Goal: Task Accomplishment & Management: Use online tool/utility

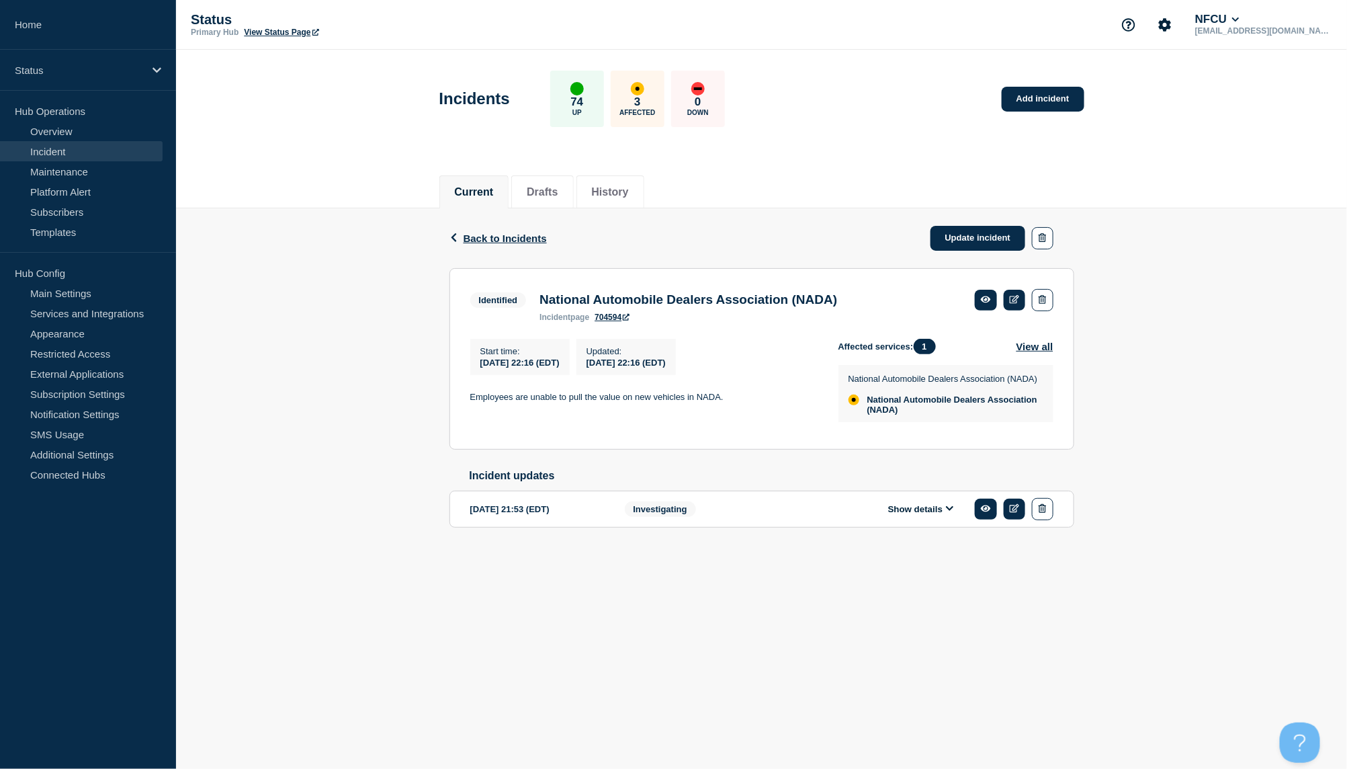
click at [81, 151] on link "Incident" at bounding box center [81, 151] width 163 height 20
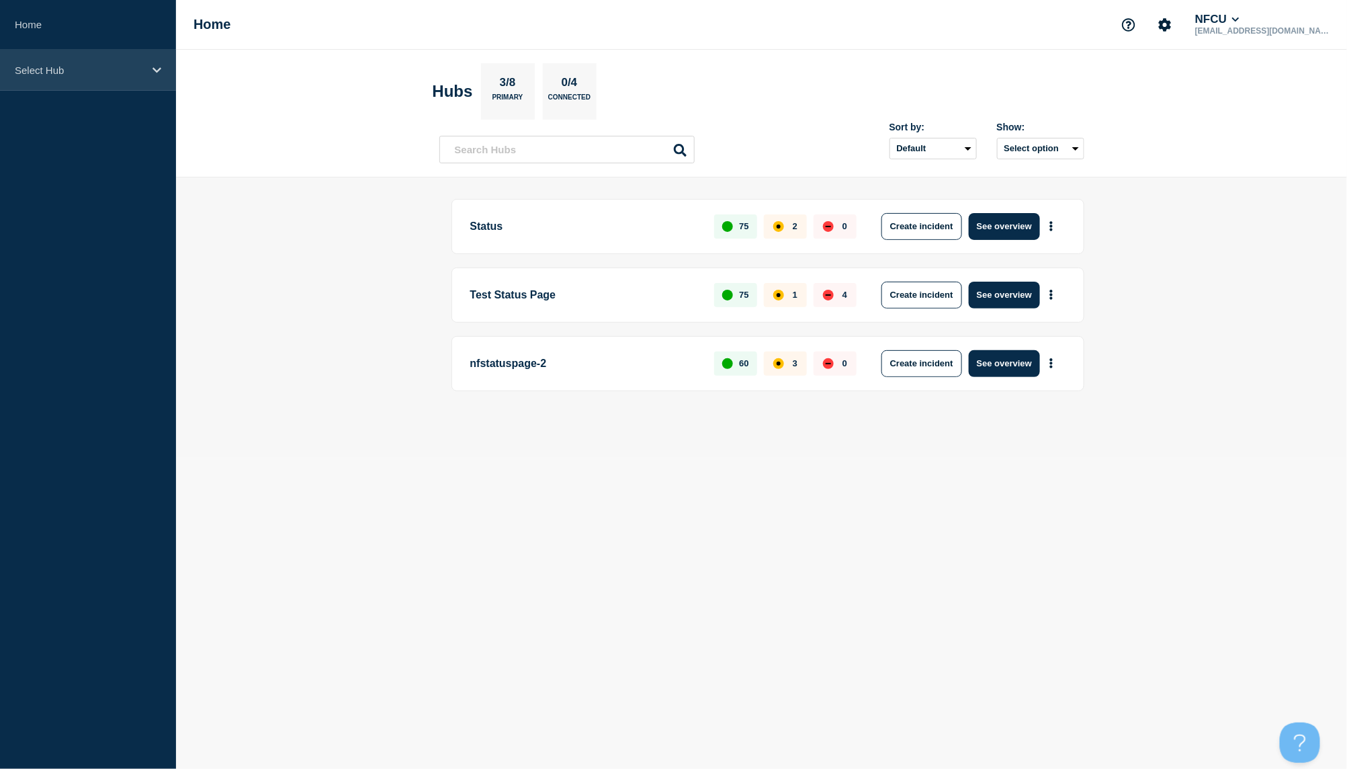
click at [124, 87] on div "Select Hub" at bounding box center [88, 70] width 176 height 41
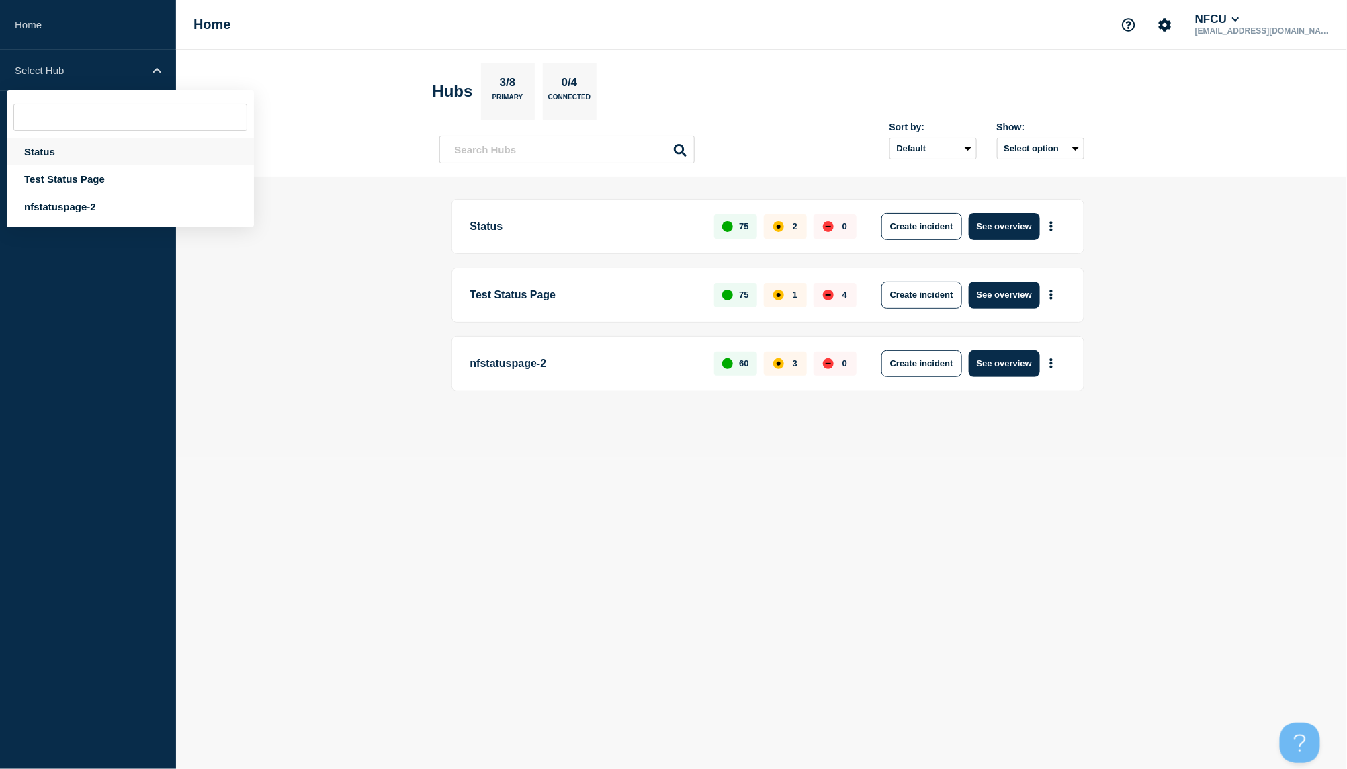
click at [73, 149] on div "Status" at bounding box center [130, 152] width 247 height 28
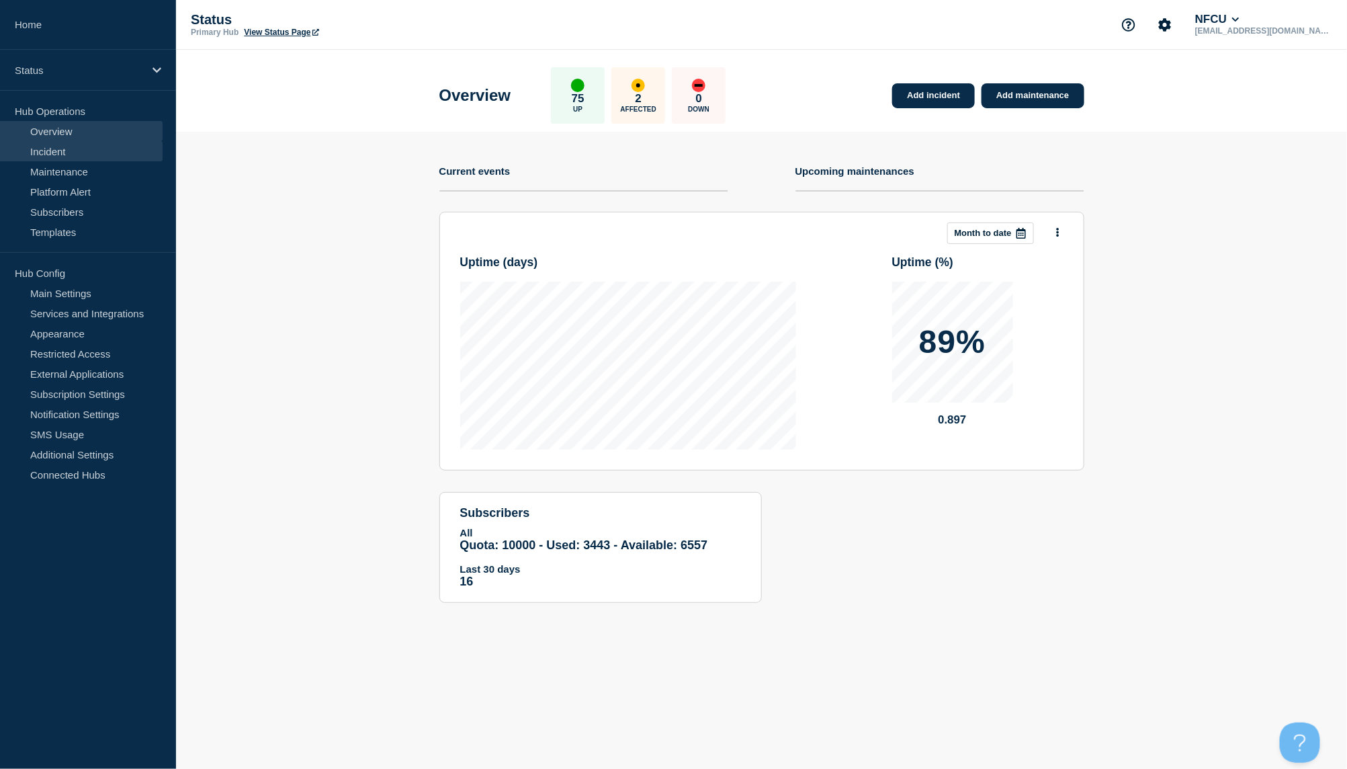
click at [43, 150] on link "Incident" at bounding box center [81, 151] width 163 height 20
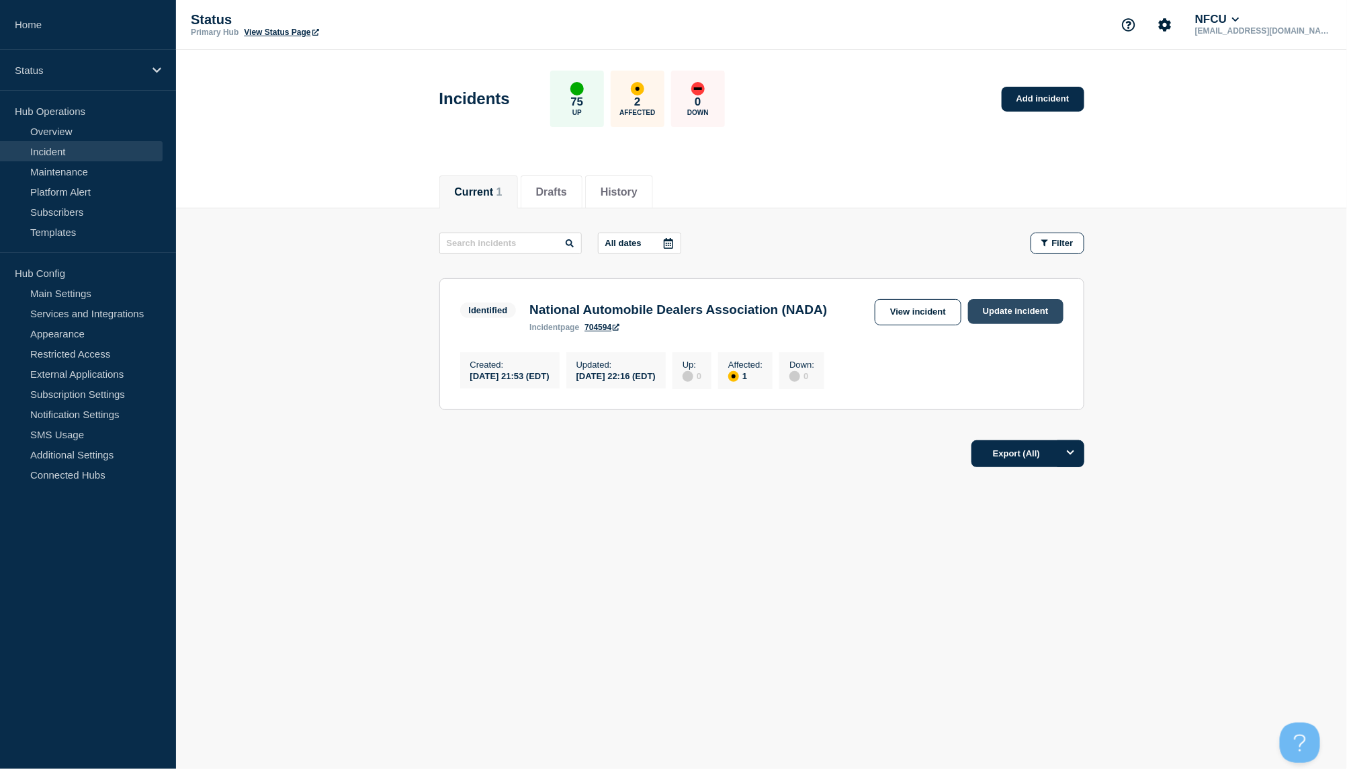
click at [986, 306] on link "Update incident" at bounding box center [1015, 311] width 95 height 25
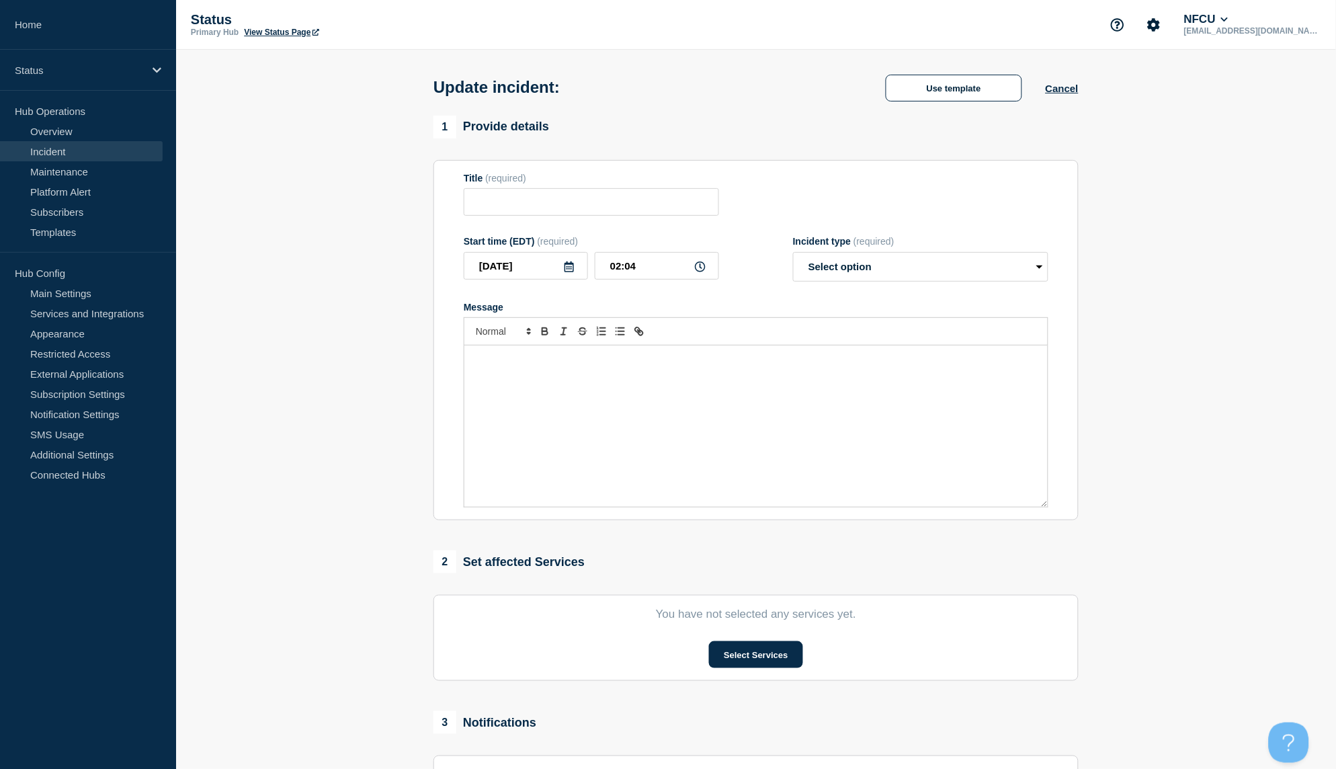
type input "National Automobile Dealers Association (NADA)"
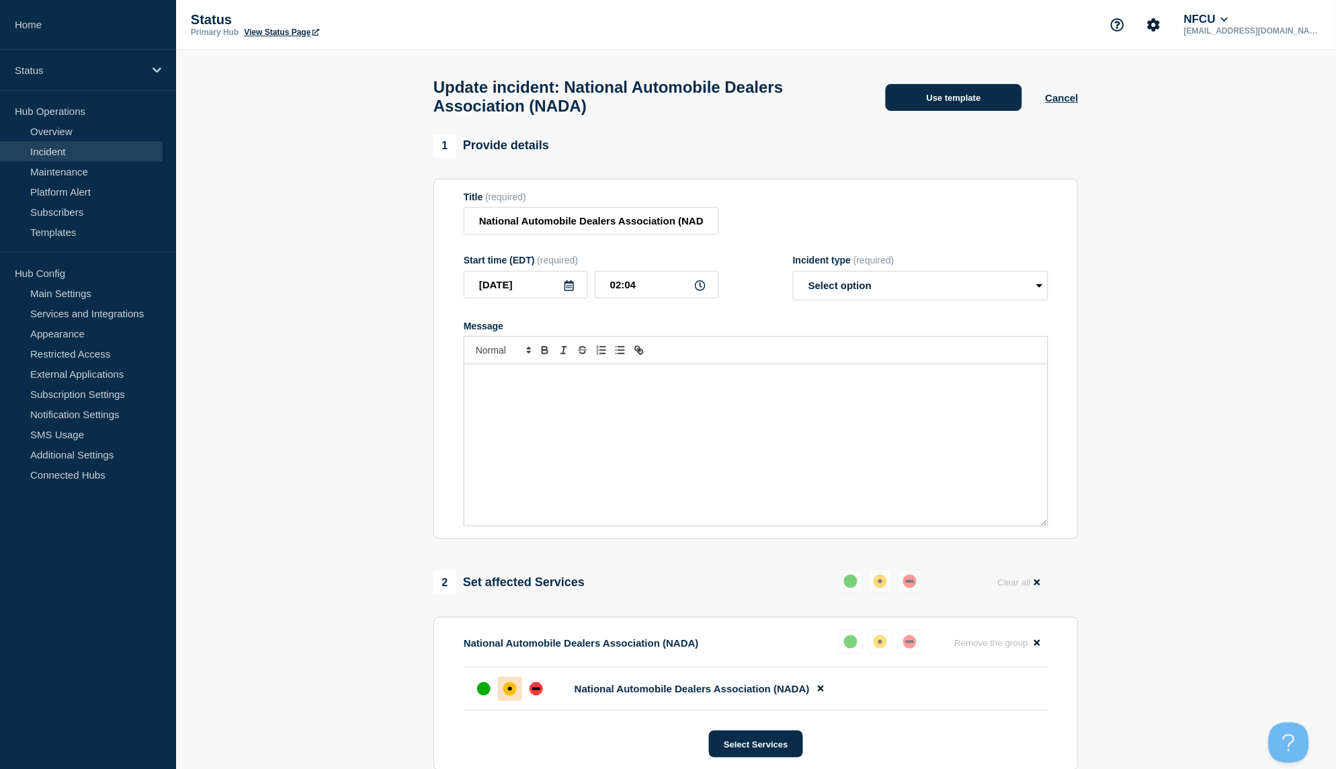
click at [939, 99] on button "Use template" at bounding box center [954, 97] width 136 height 27
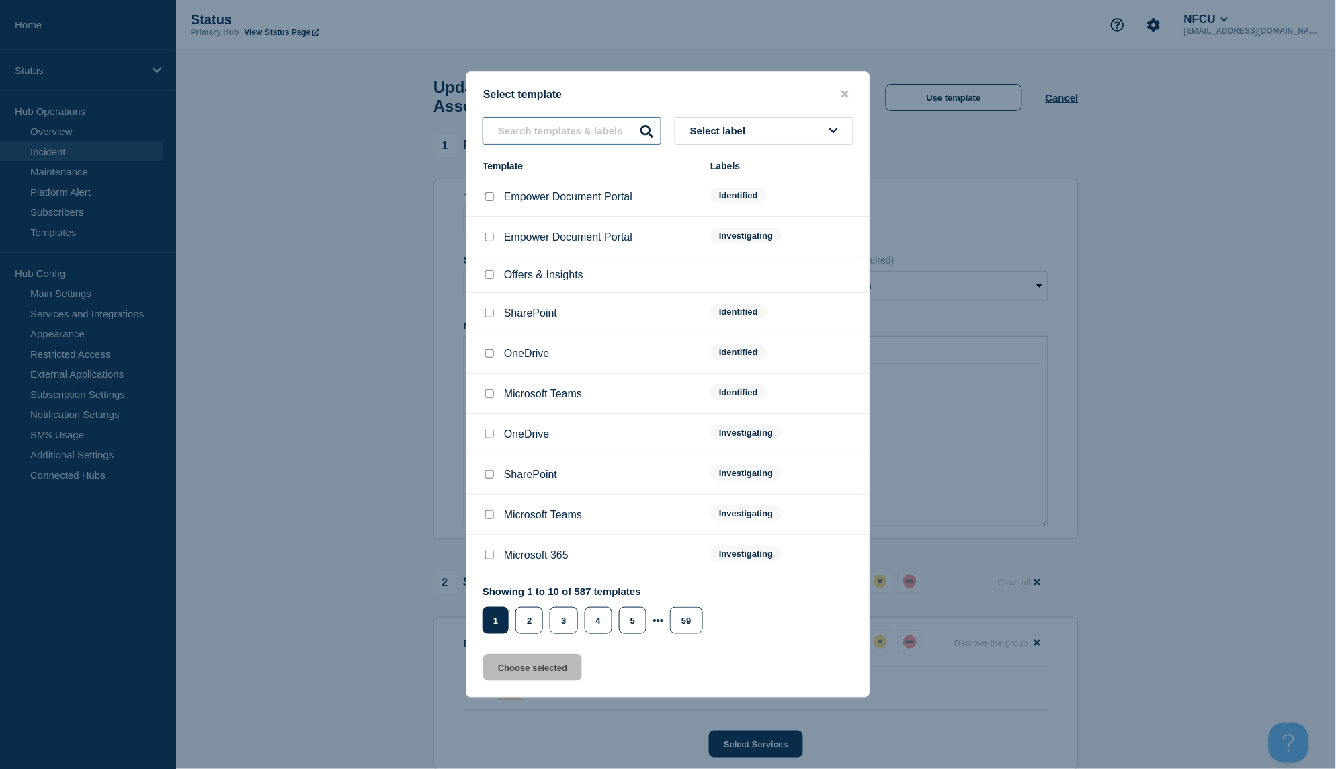
click at [567, 130] on input "text" at bounding box center [571, 131] width 179 height 28
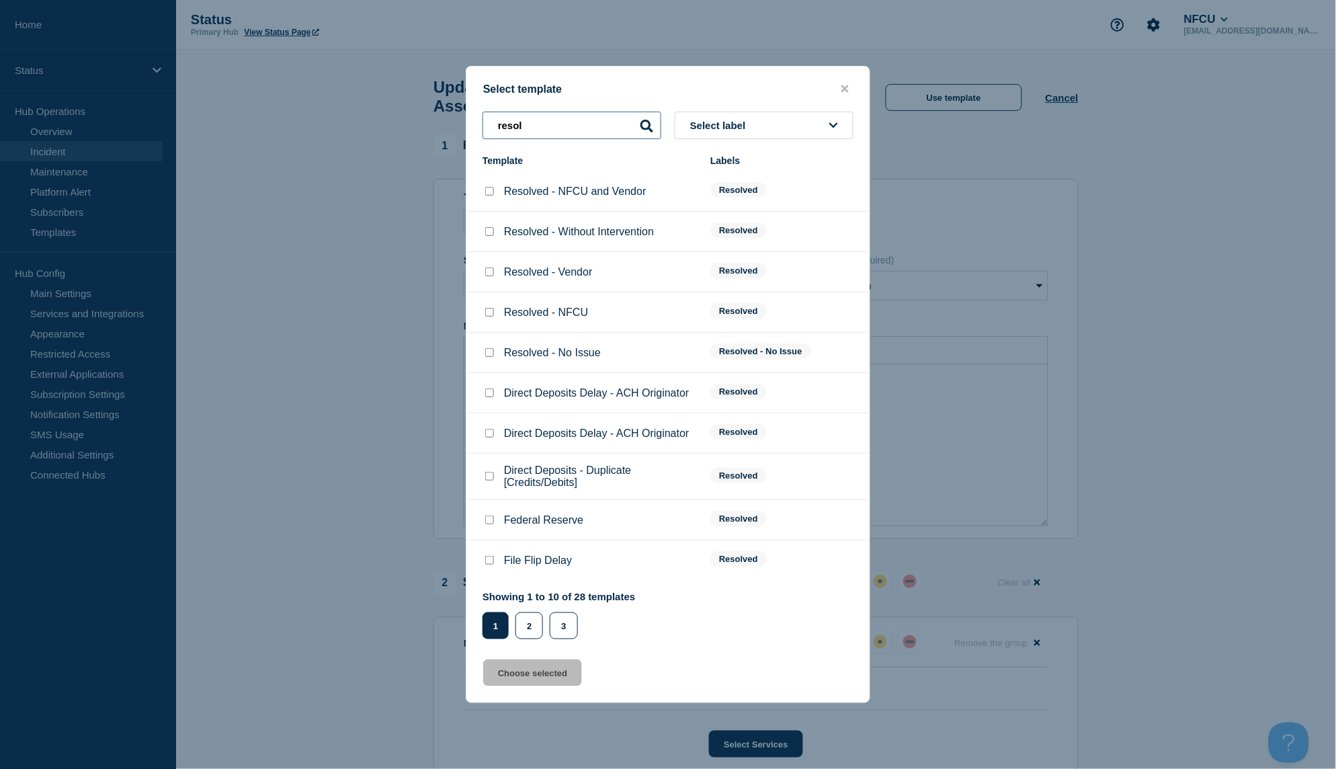
type input "resol"
click at [490, 274] on input "Resolved - Vendor checkbox" at bounding box center [489, 271] width 9 height 9
checkbox input "true"
click at [562, 675] on button "Choose selected" at bounding box center [532, 672] width 99 height 27
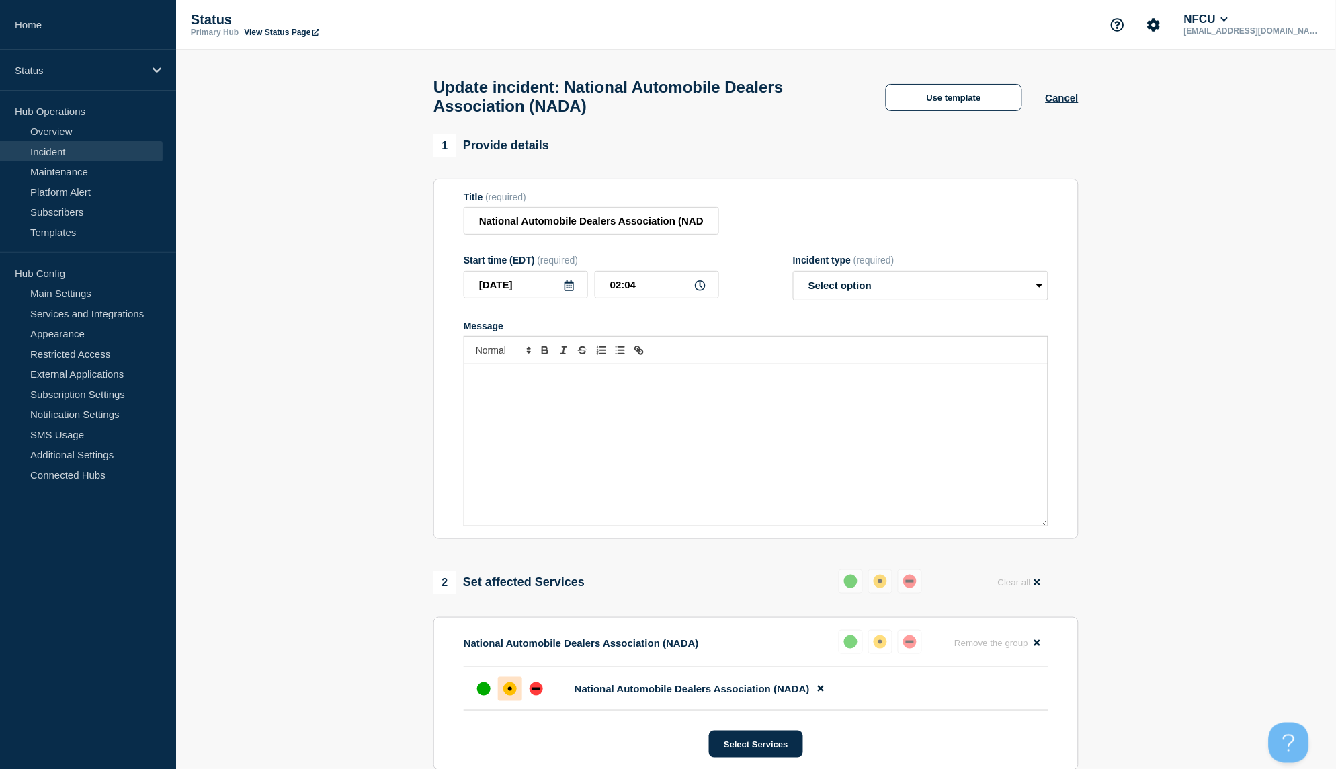
select select "resolved"
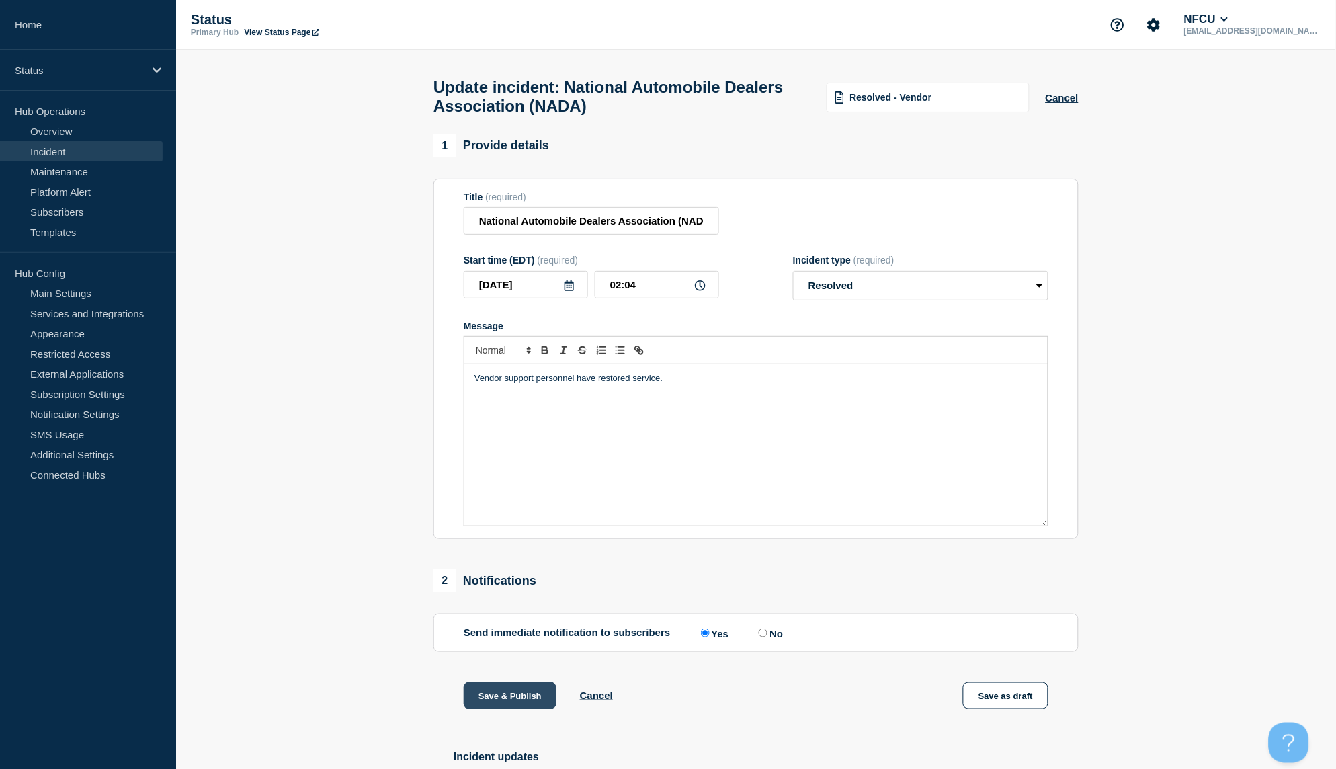
click at [516, 707] on button "Save & Publish" at bounding box center [510, 695] width 93 height 27
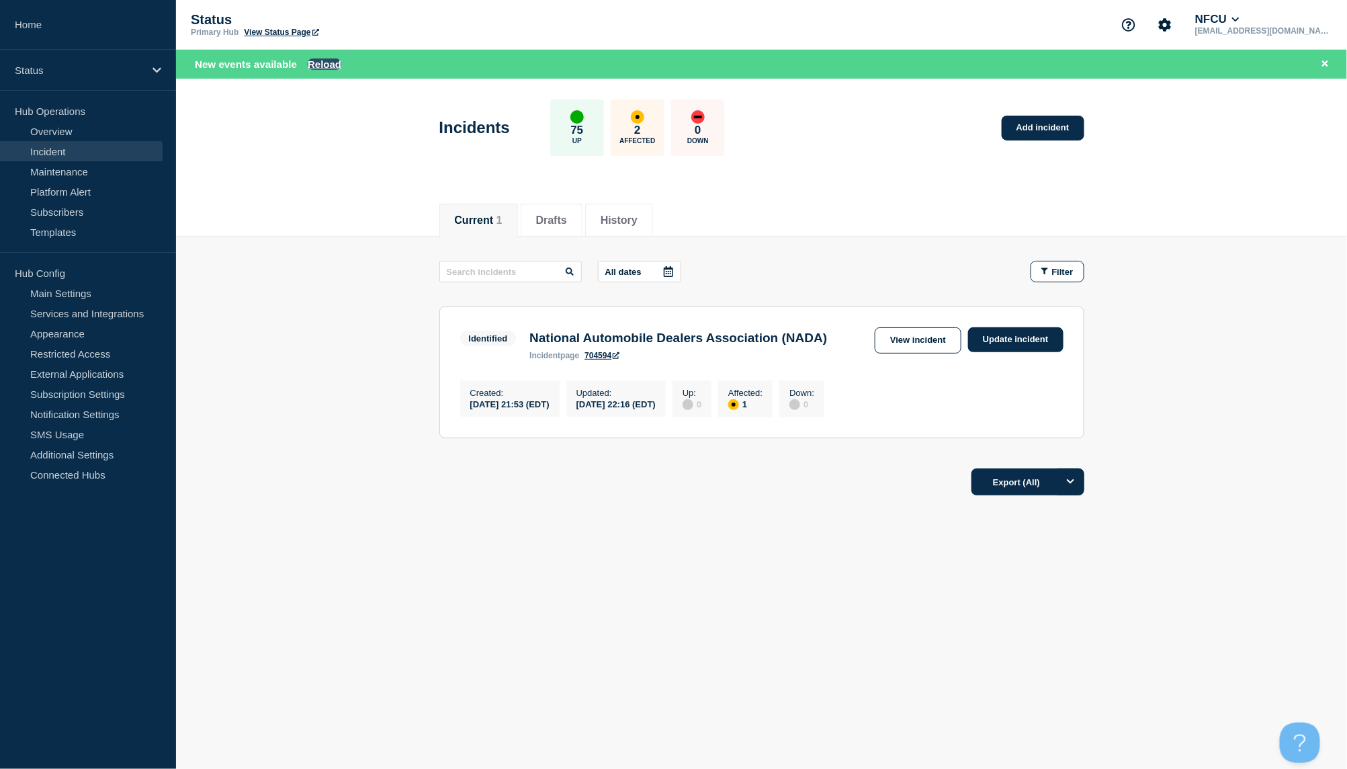
click at [328, 59] on button "Reload" at bounding box center [325, 63] width 34 height 11
